Goal: Navigation & Orientation: Find specific page/section

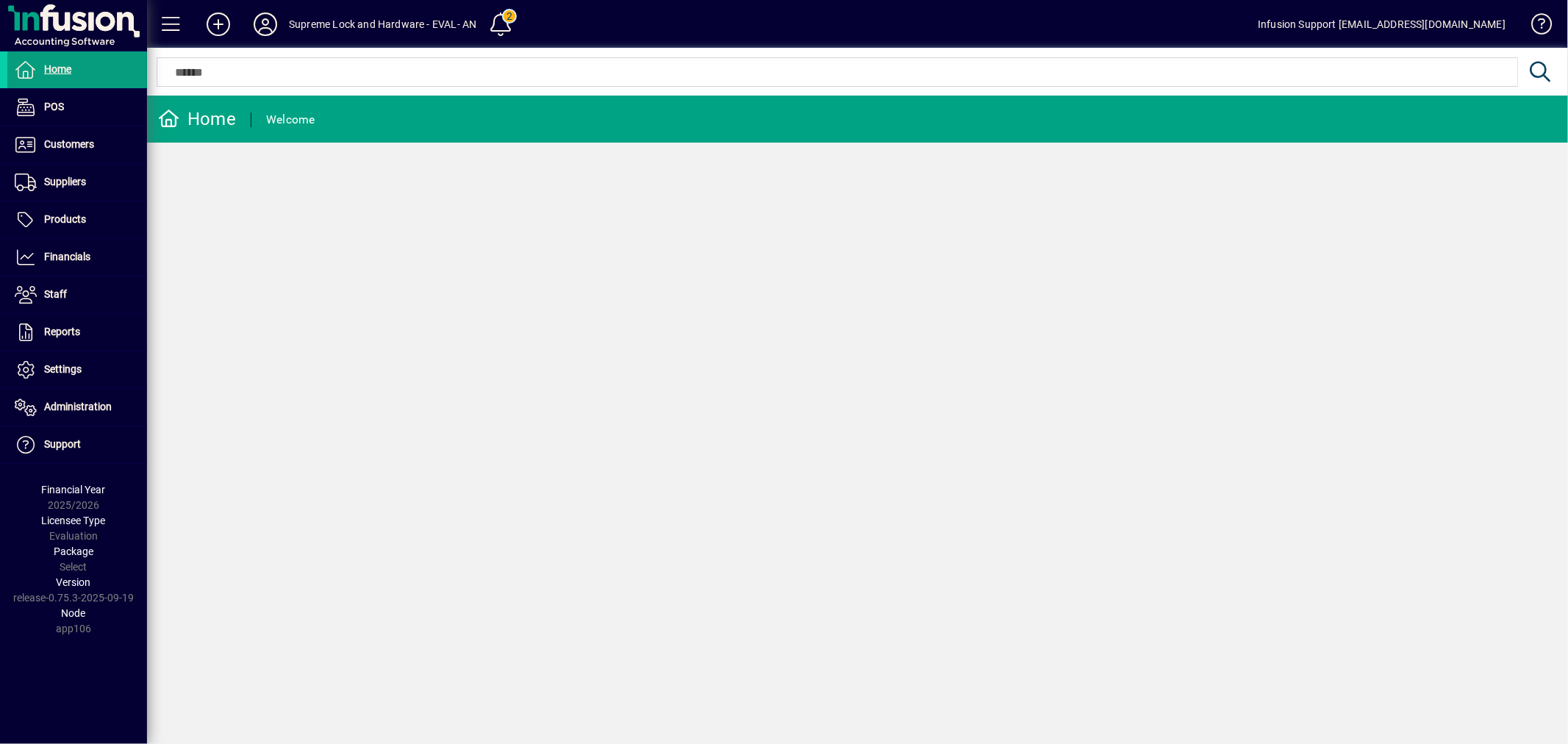
click at [256, 21] on icon at bounding box center [265, 24] width 29 height 24
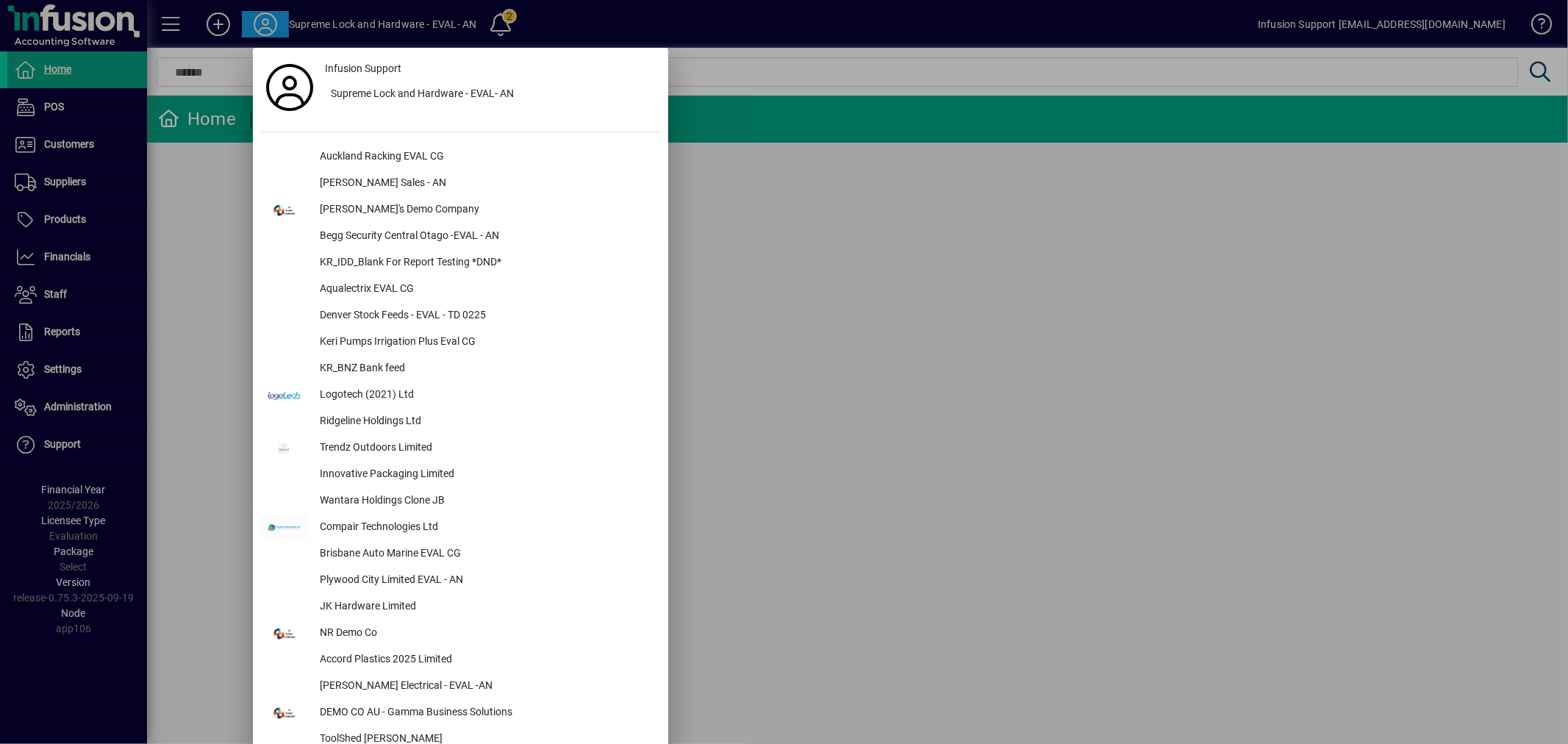
scroll to position [2372, 0]
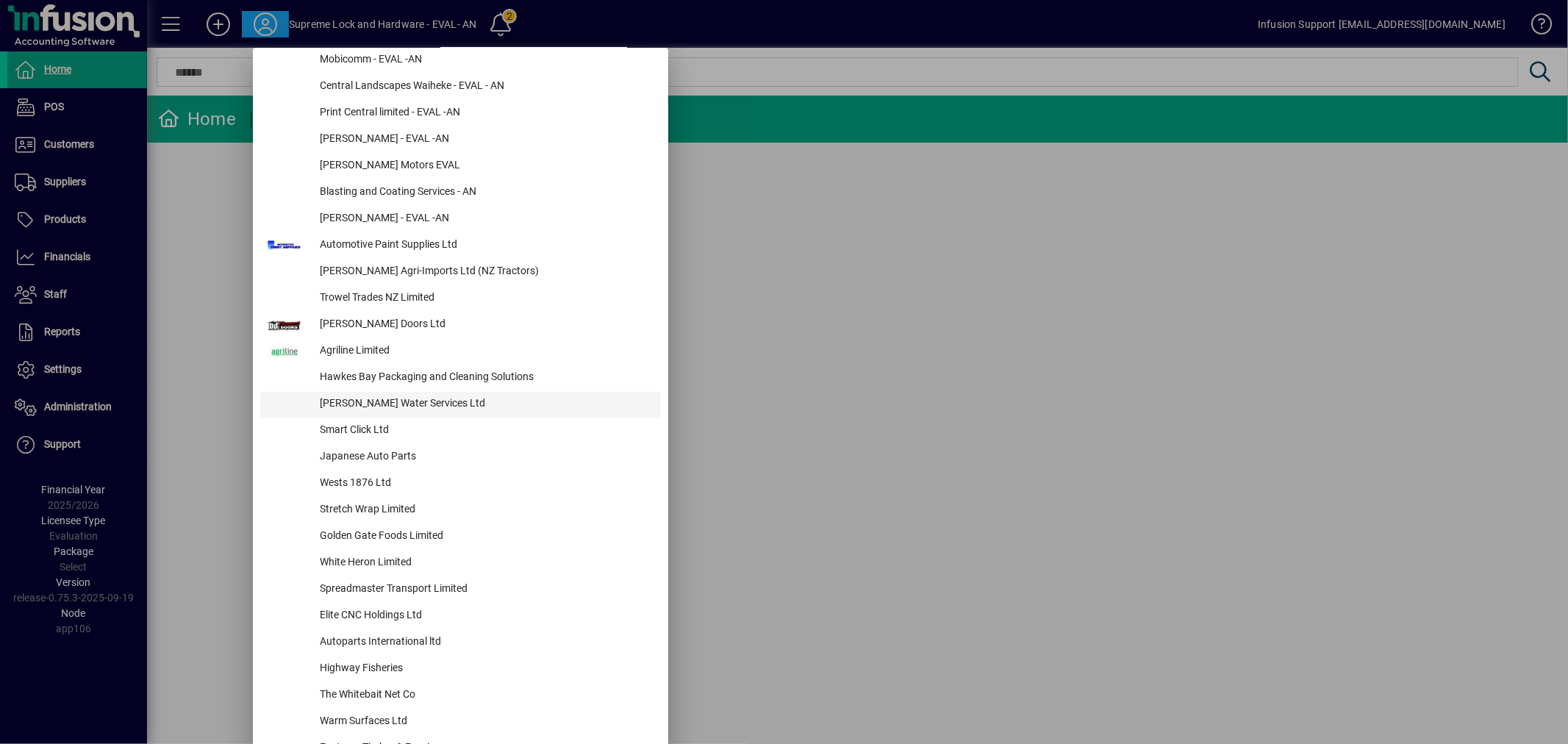
click at [371, 400] on div "[PERSON_NAME] Water Services Ltd" at bounding box center [484, 405] width 353 height 27
